Goal: Task Accomplishment & Management: Use online tool/utility

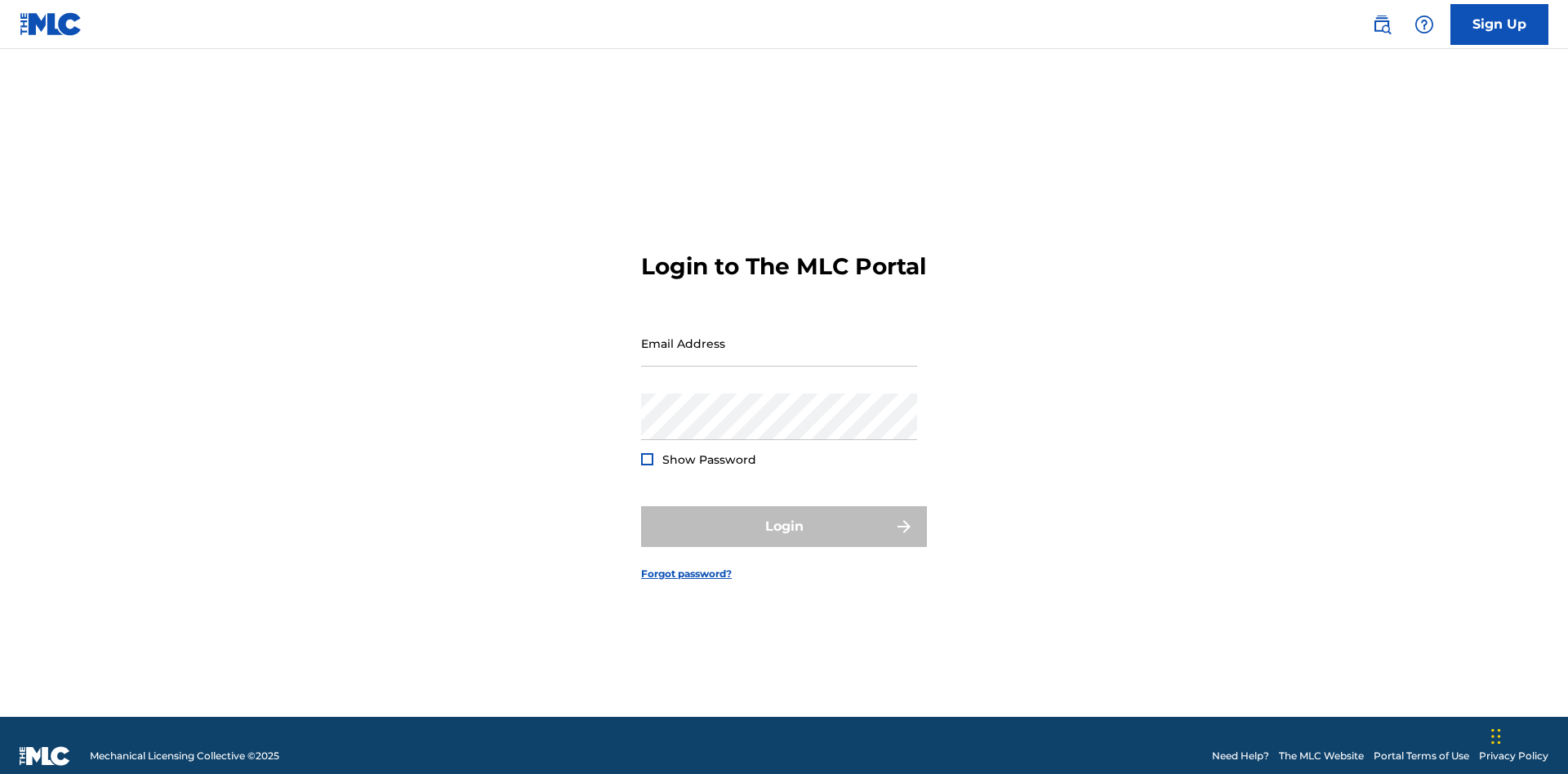
scroll to position [21, 0]
click at [779, 336] on input "Email Address" at bounding box center [779, 343] width 276 height 47
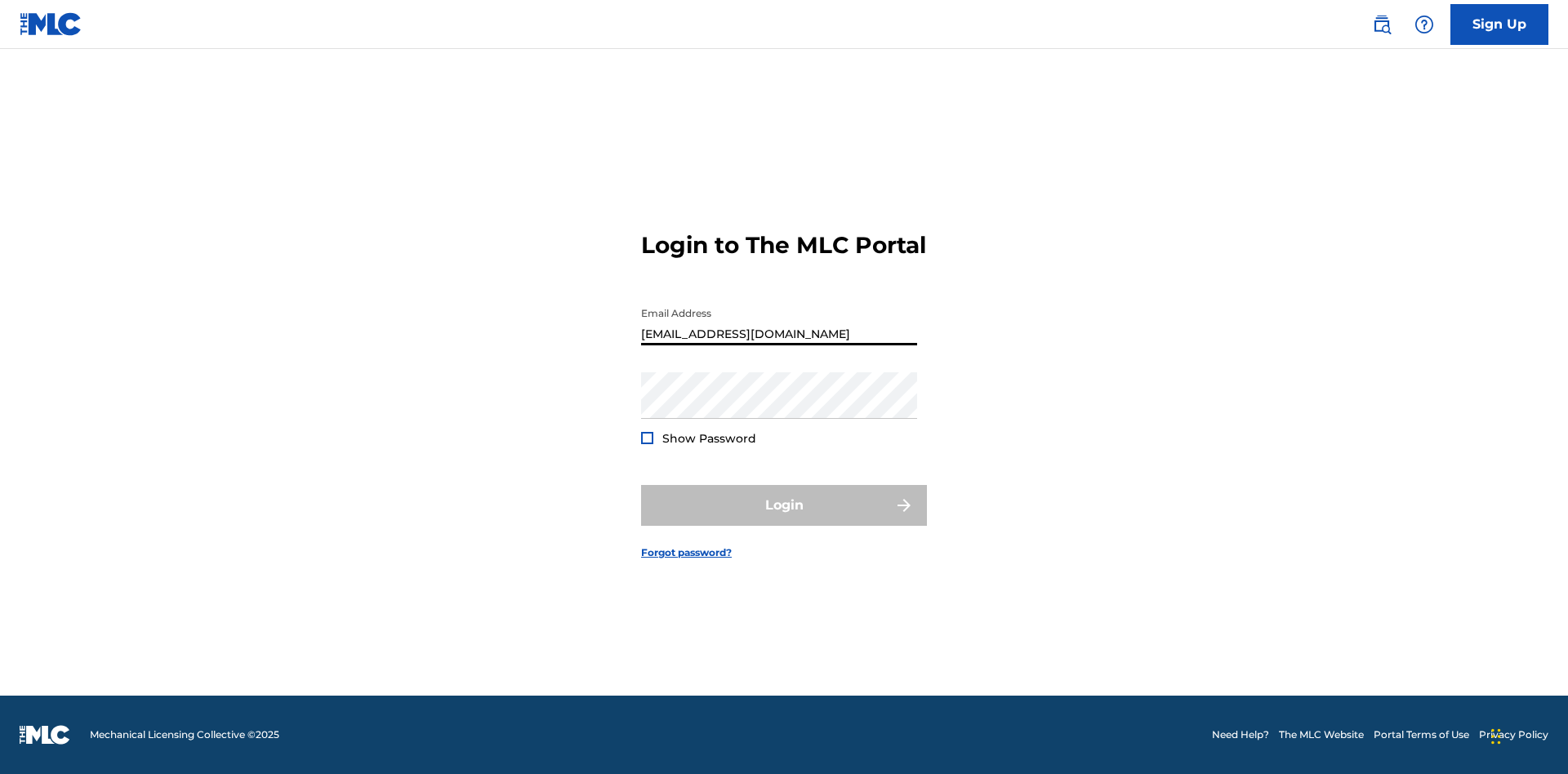
type input "[EMAIL_ADDRESS][DOMAIN_NAME]"
click at [784, 520] on button "Login" at bounding box center [784, 505] width 286 height 41
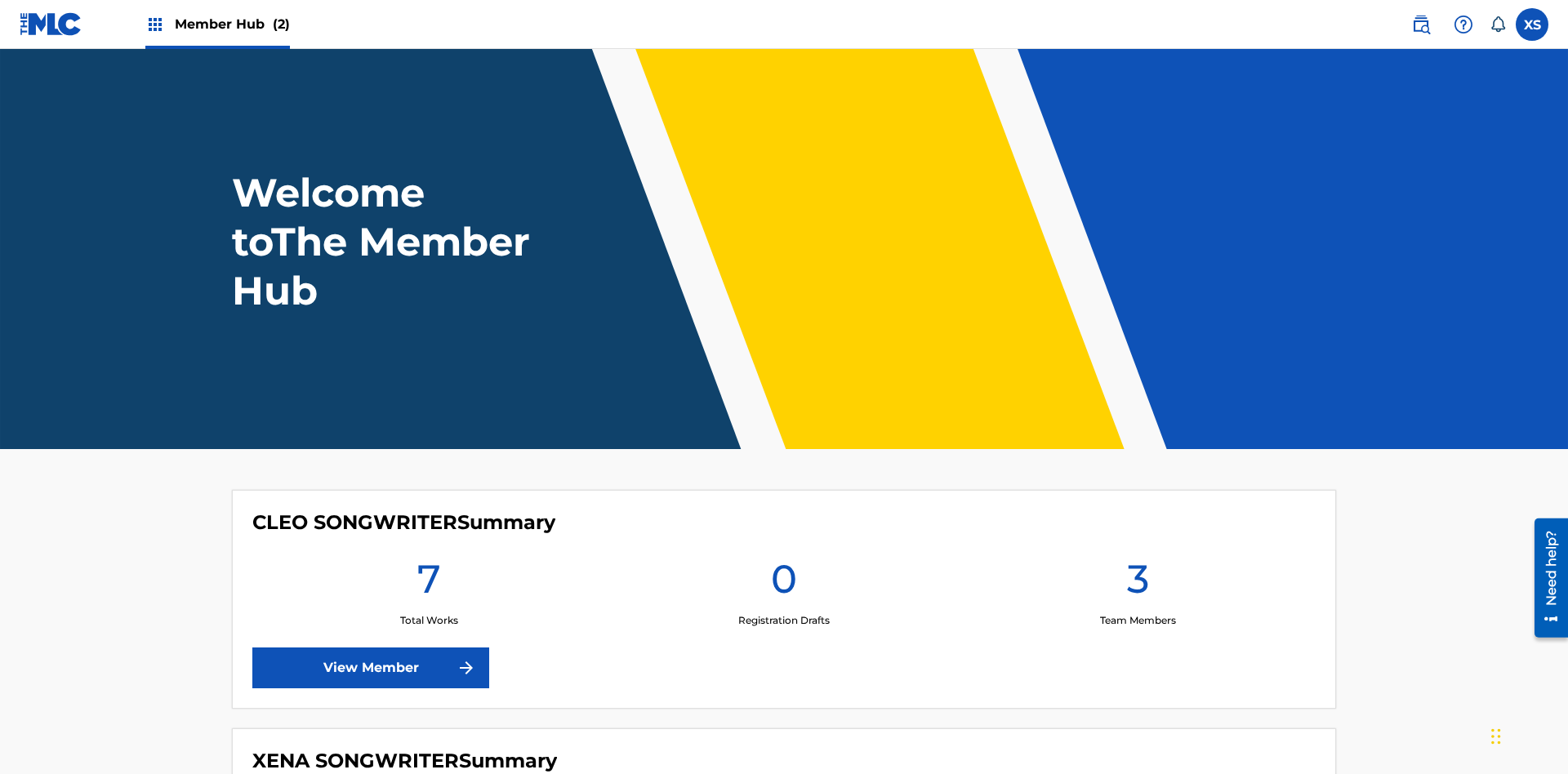
click at [232, 24] on span "Member Hub (2)" at bounding box center [232, 24] width 115 height 19
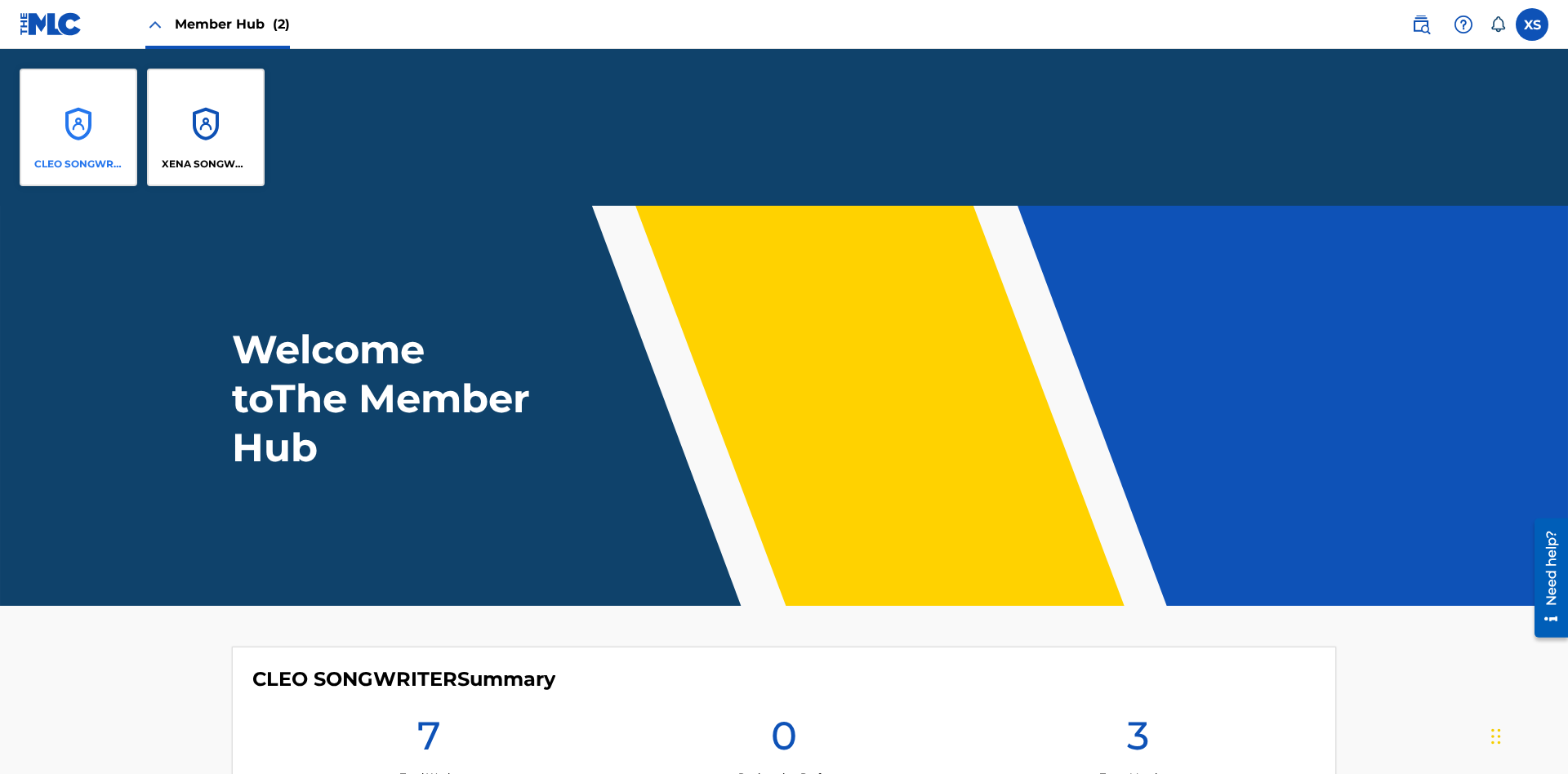
click at [78, 165] on p "CLEO SONGWRITER" at bounding box center [78, 164] width 89 height 14
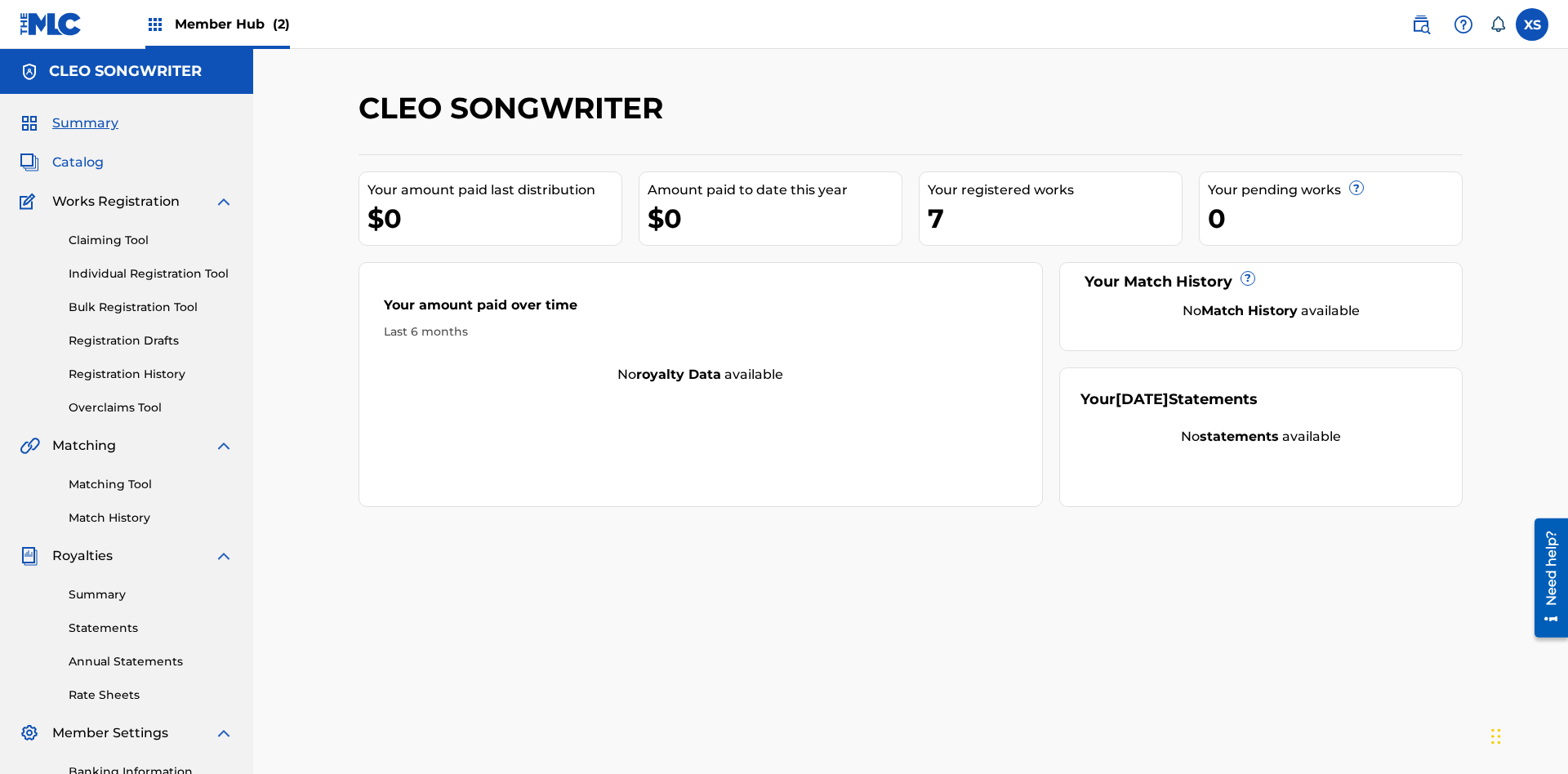
click at [77, 153] on span "Catalog" at bounding box center [78, 163] width 52 height 19
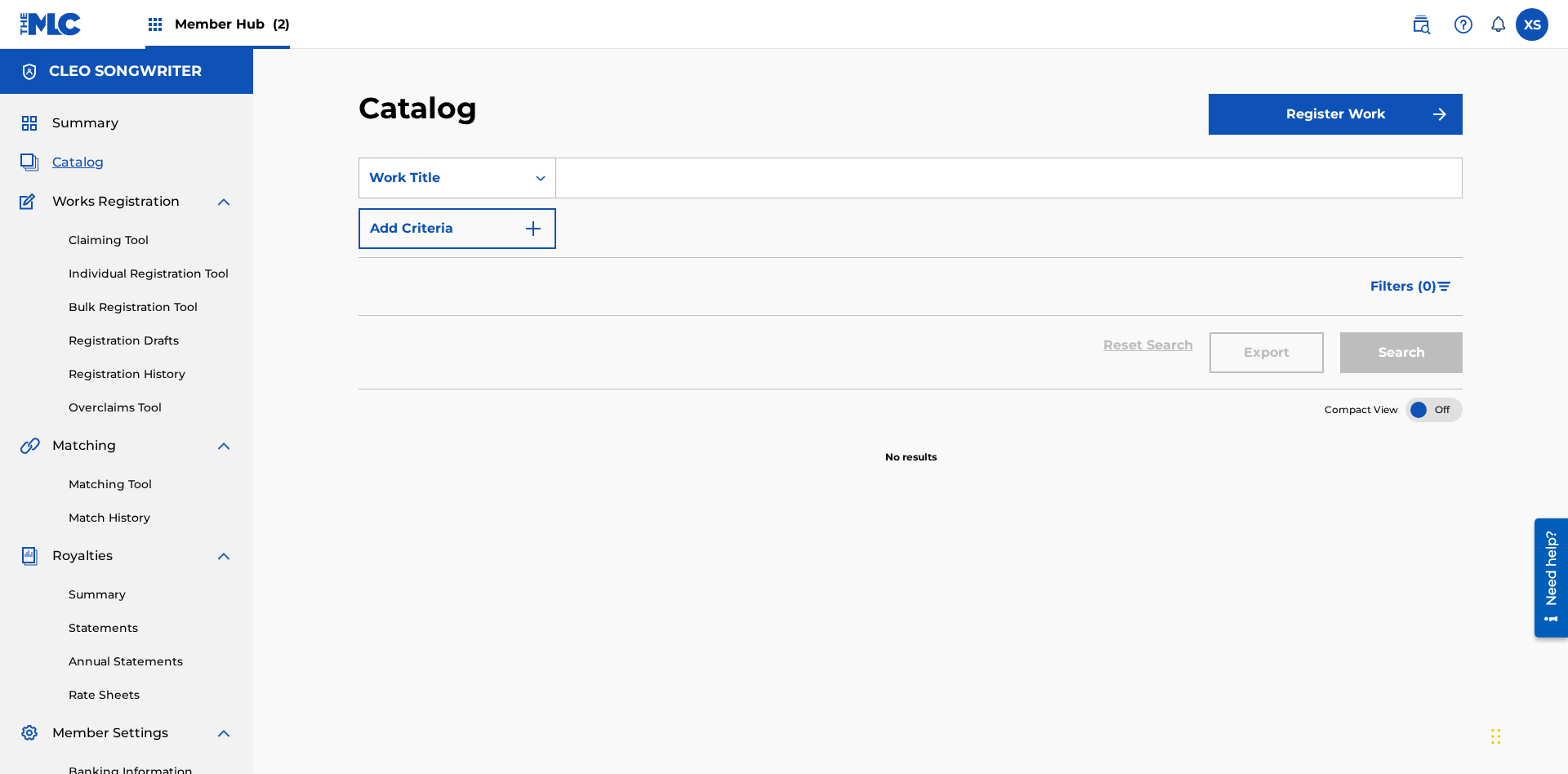
click at [443, 168] on div "Work Title" at bounding box center [443, 178] width 147 height 19
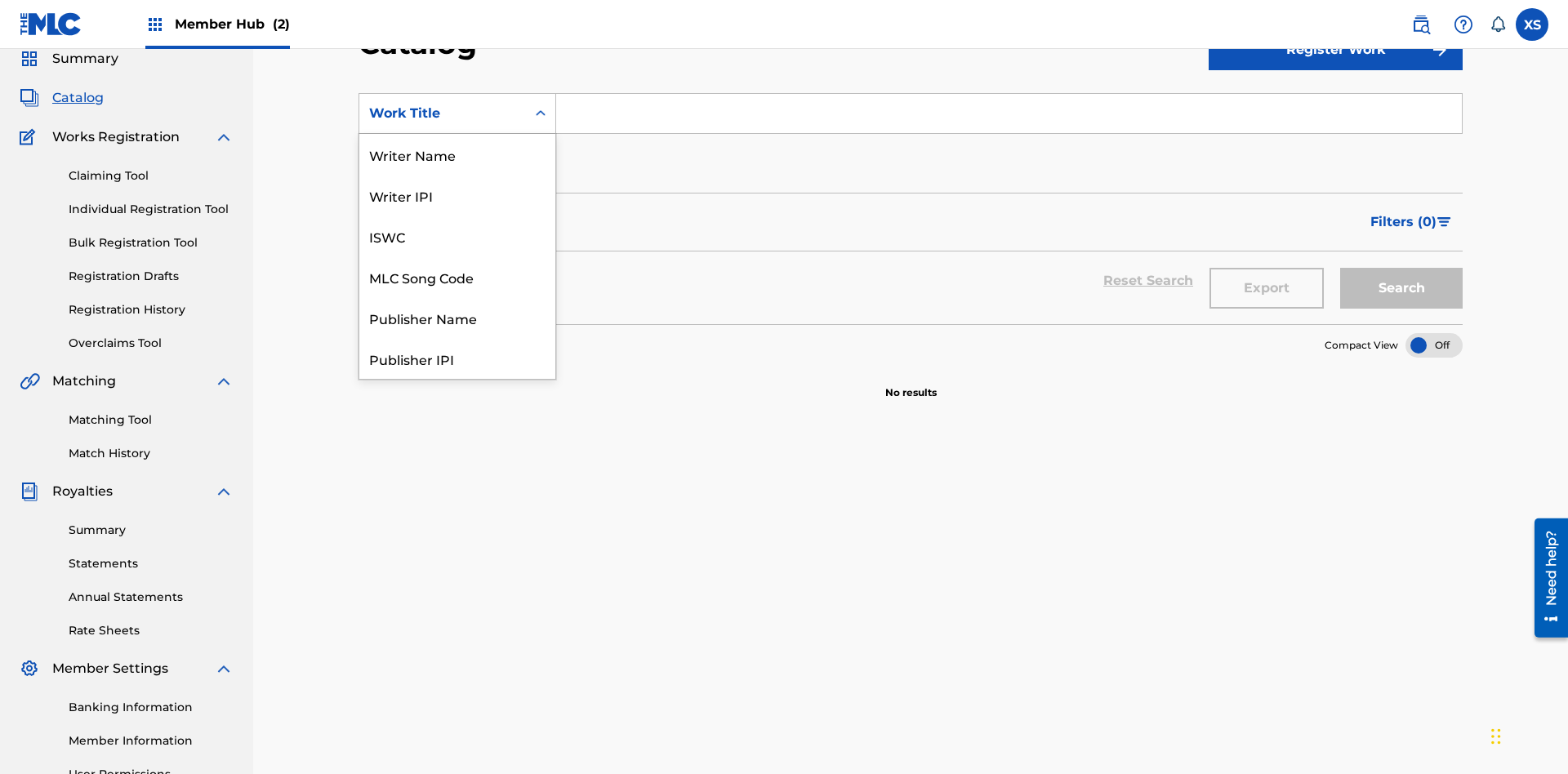
scroll to position [245, 0]
click at [457, 359] on div "Work Title" at bounding box center [457, 358] width 196 height 41
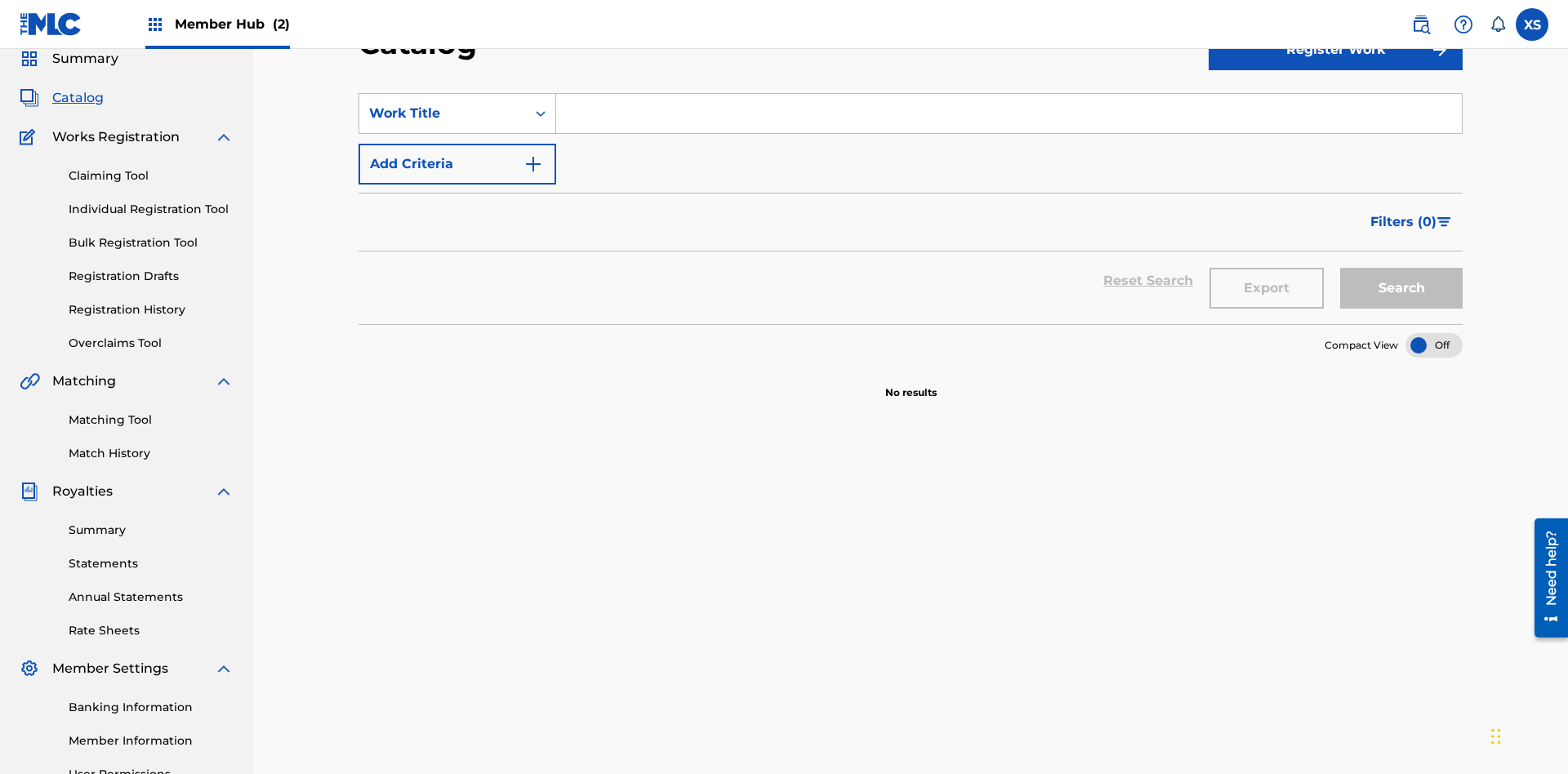
scroll to position [60, 0]
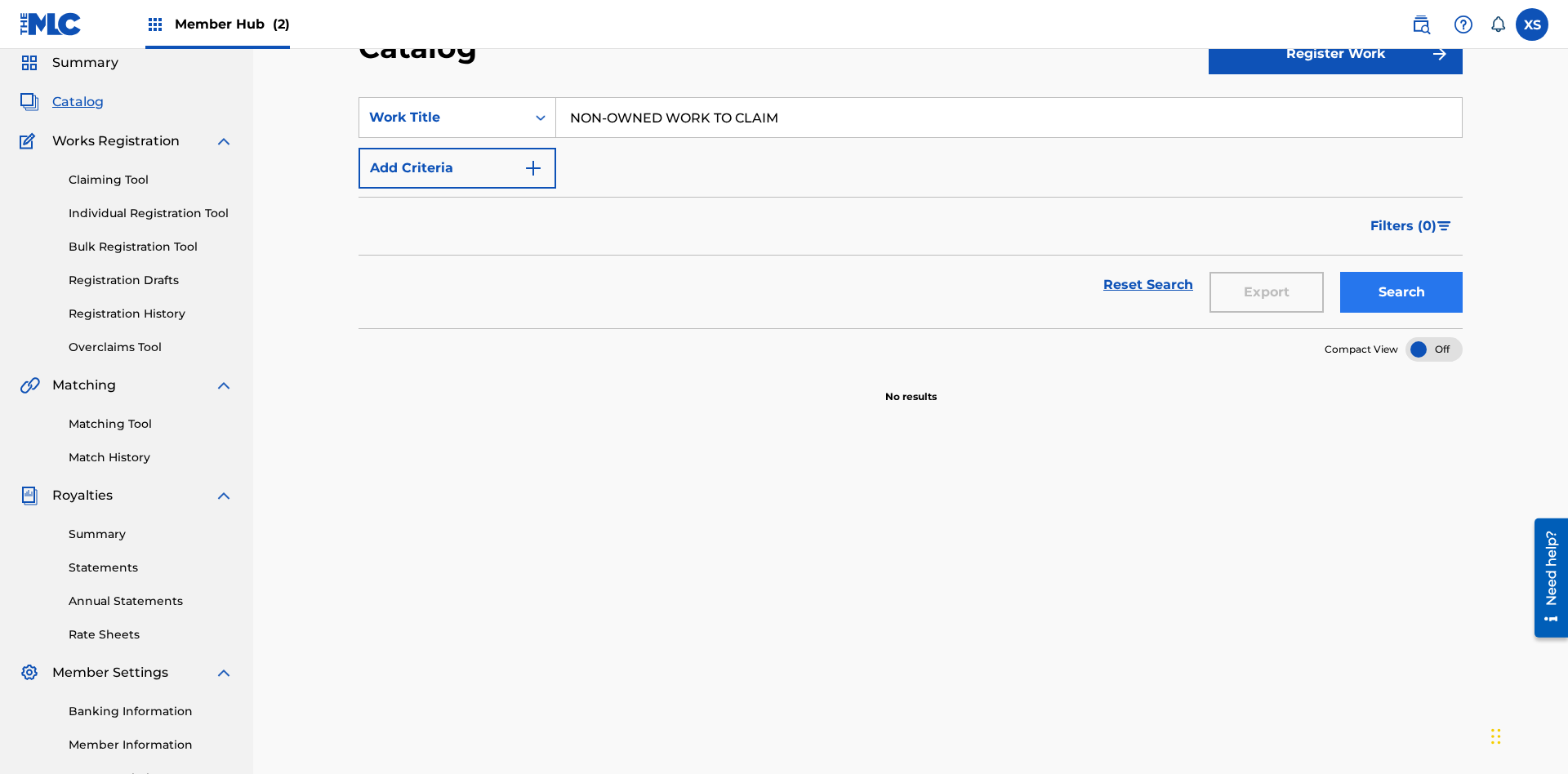
type input "NON-OWNED WORK TO CLAIM"
click at [1402, 272] on button "Search" at bounding box center [1402, 292] width 122 height 41
